Goal: Obtain resource: Obtain resource

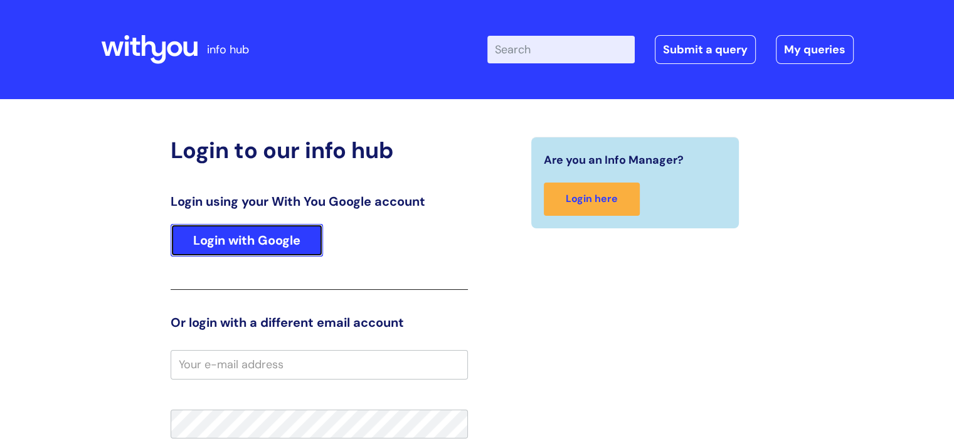
click at [233, 232] on link "Login with Google" at bounding box center [247, 240] width 152 height 33
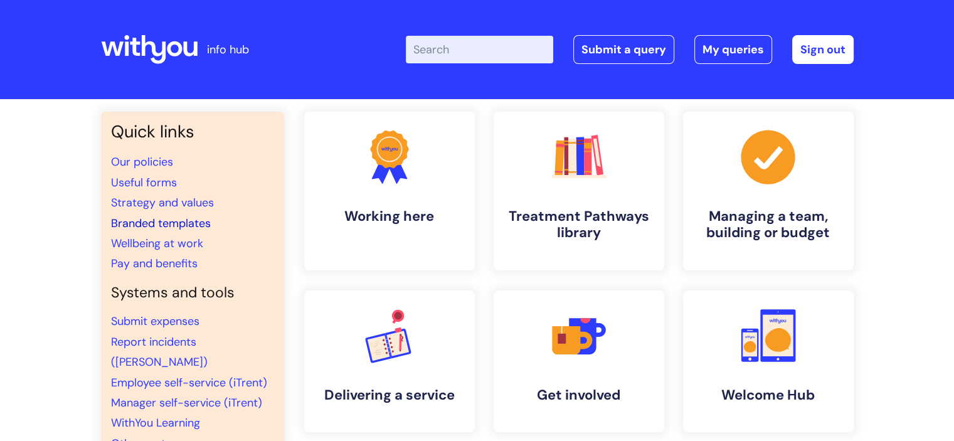
click at [172, 222] on link "Branded templates" at bounding box center [161, 223] width 100 height 15
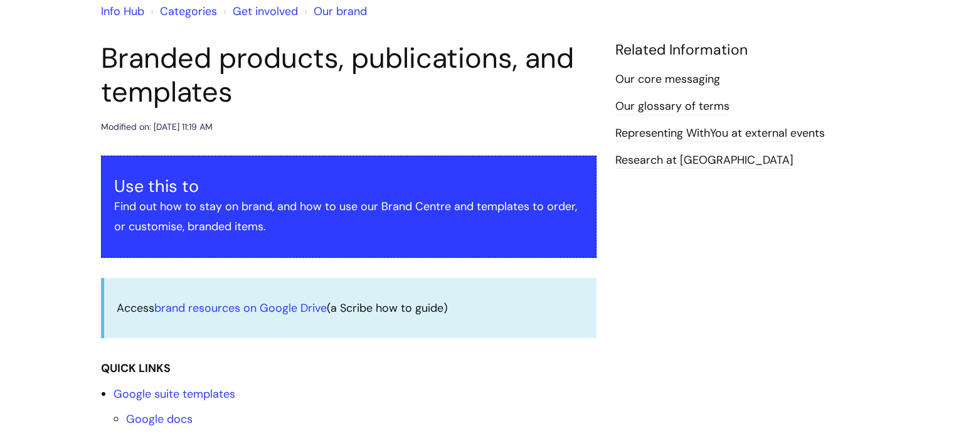
scroll to position [188, 0]
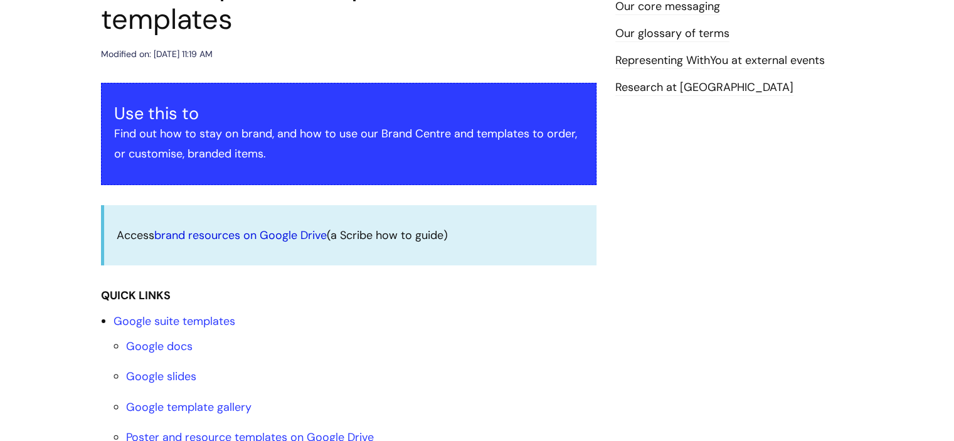
click at [236, 236] on link "brand resources on Google Drive" at bounding box center [240, 235] width 172 height 15
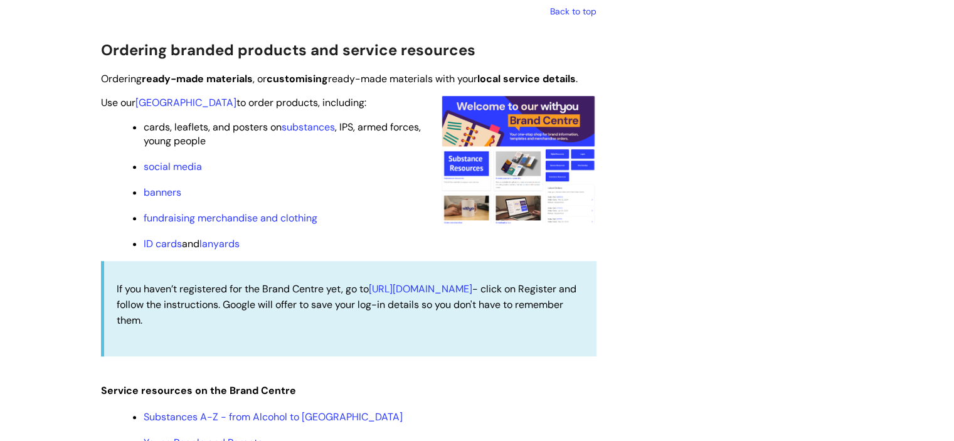
scroll to position [1193, 0]
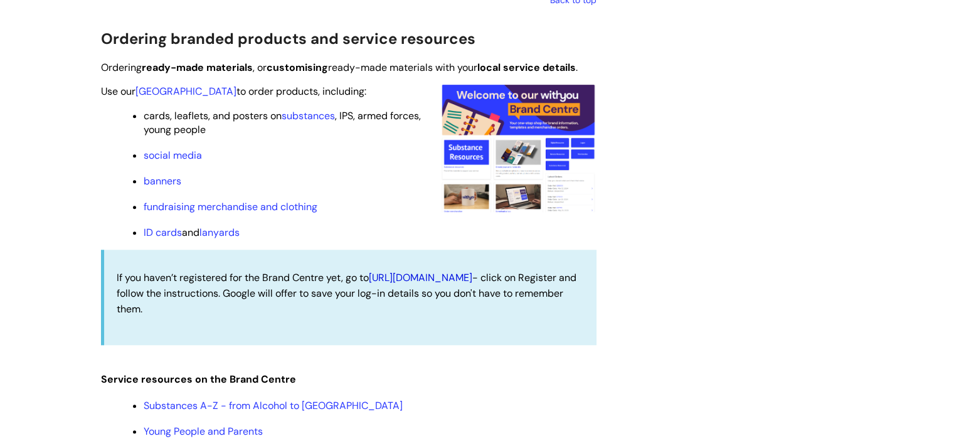
click at [469, 278] on link "[URL][DOMAIN_NAME]" at bounding box center [420, 277] width 103 height 13
